Goal: Obtain resource: Obtain resource

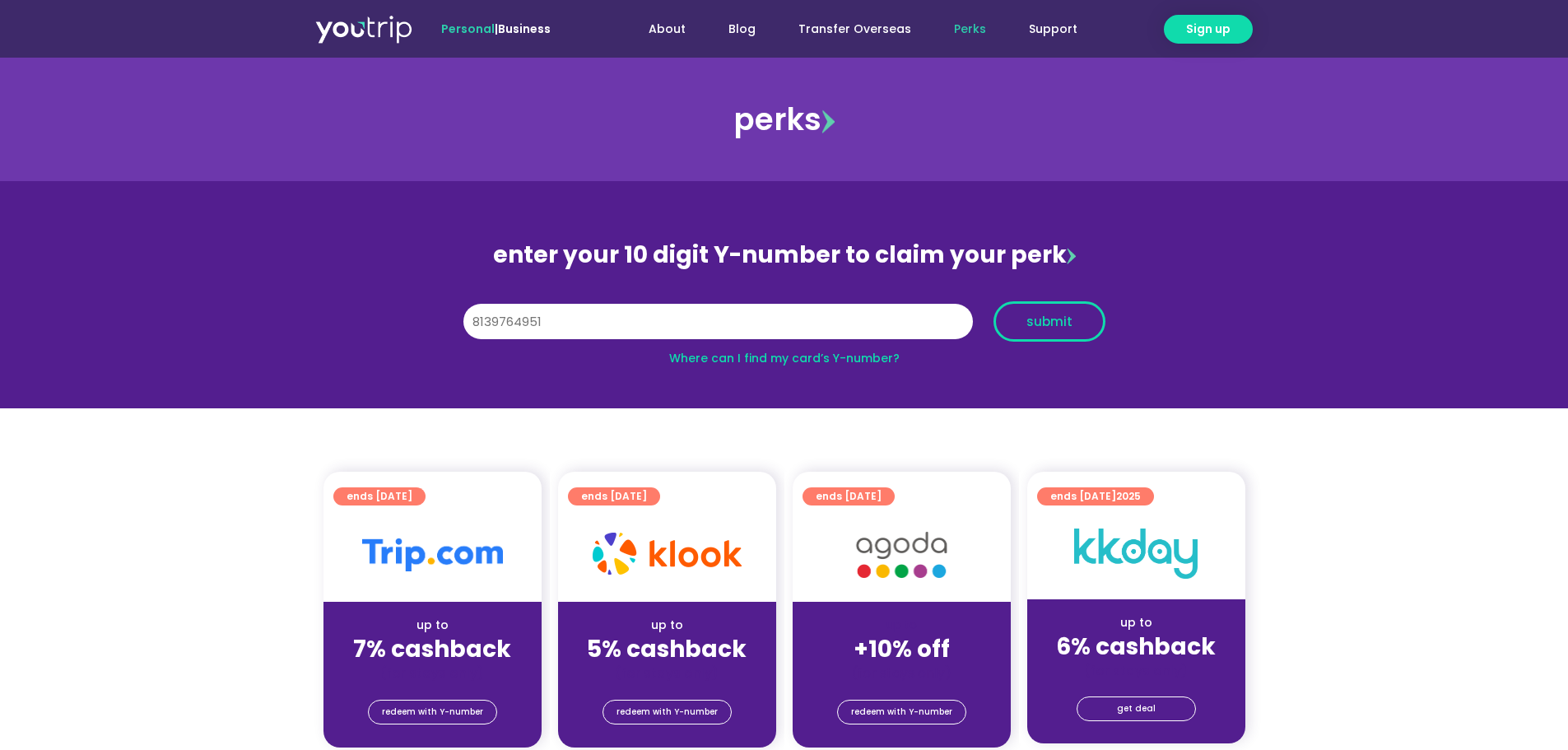
type input "8139764951"
click at [1077, 327] on span "submit" at bounding box center [1050, 322] width 84 height 13
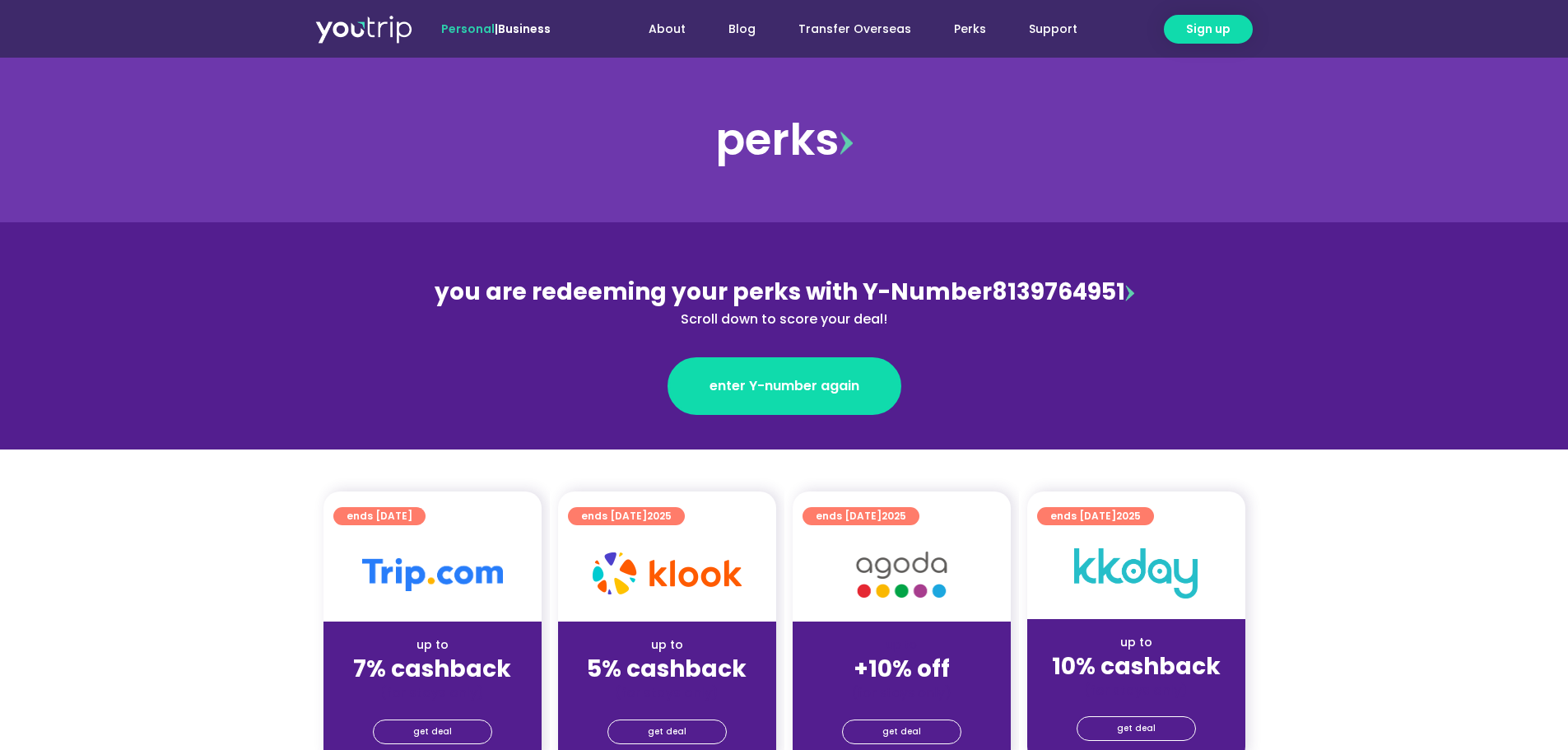
click at [1130, 284] on div "you are redeeming your perks with Y-Number 8139764951 Scroll down to score your…" at bounding box center [784, 302] width 715 height 55
click at [1128, 289] on img at bounding box center [1130, 293] width 9 height 16
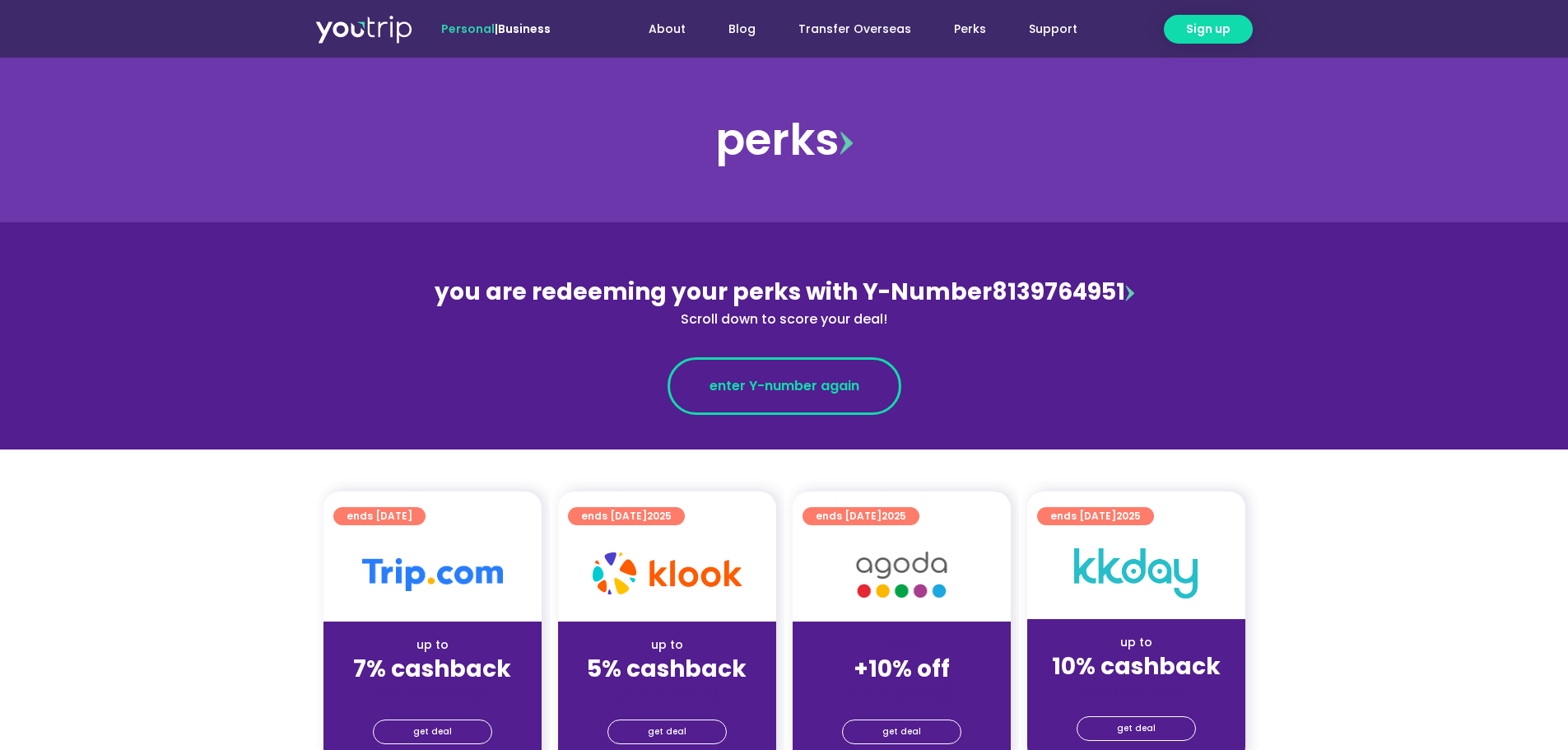
click at [746, 382] on span "enter Y-number again" at bounding box center [784, 386] width 150 height 20
